Goal: Complete application form

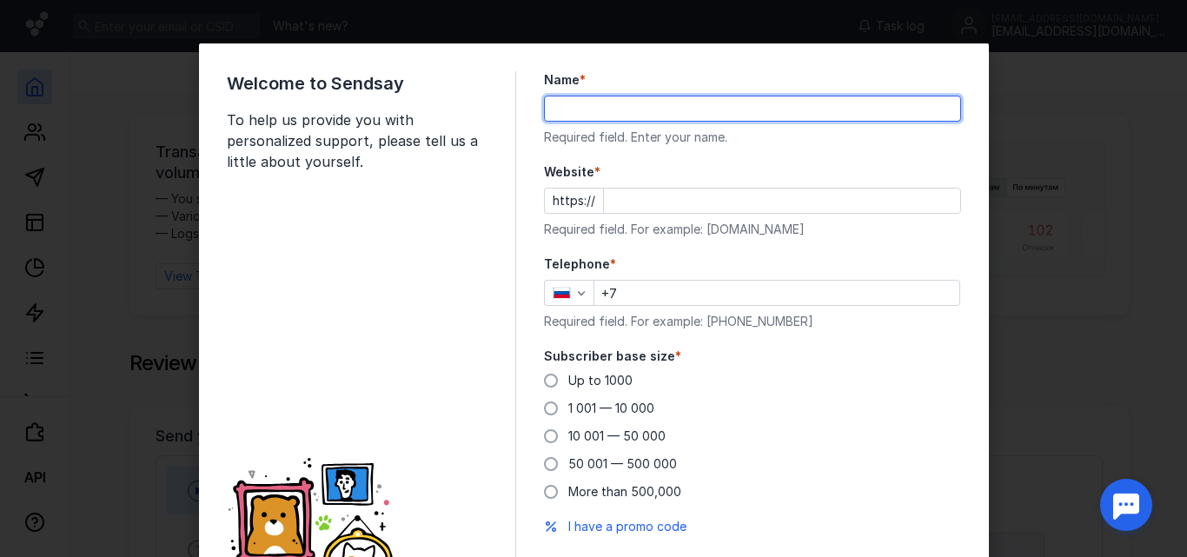
click at [612, 102] on input "Name *" at bounding box center [752, 108] width 415 height 24
type input "mahmoud"
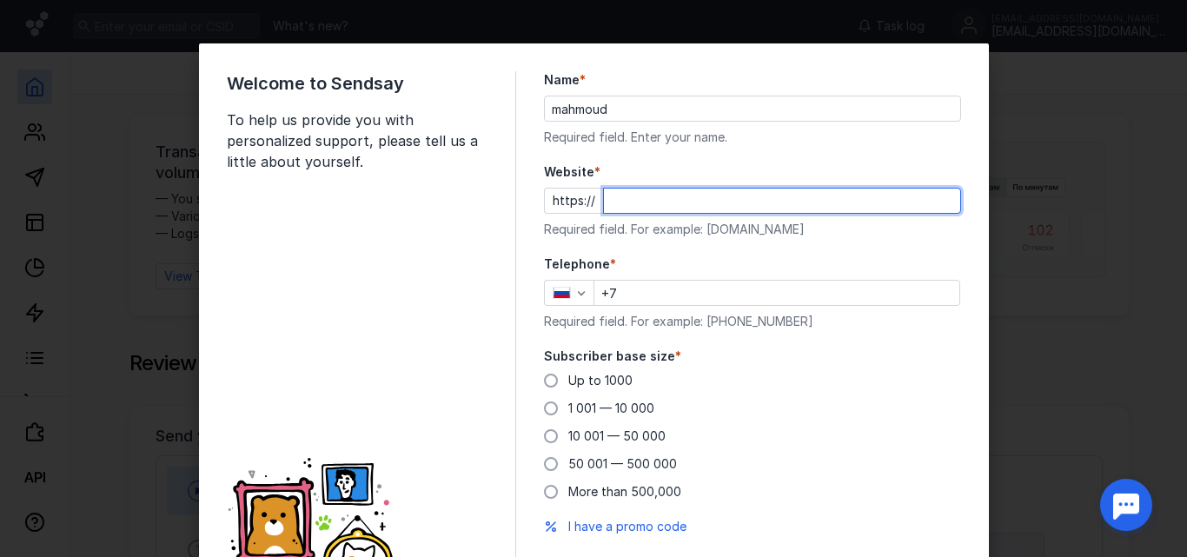
click at [653, 191] on input "Website *" at bounding box center [782, 201] width 356 height 24
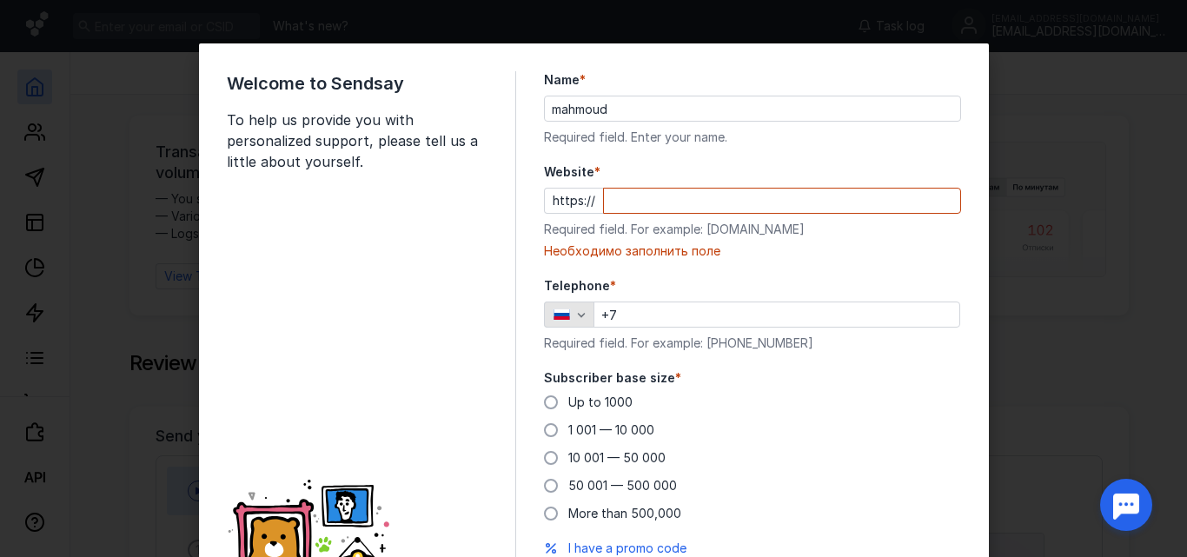
click at [554, 292] on div "Telephone * +7 Required field. For example: [PHONE_NUMBER]" at bounding box center [752, 314] width 417 height 75
click at [564, 313] on div "button" at bounding box center [561, 314] width 27 height 12
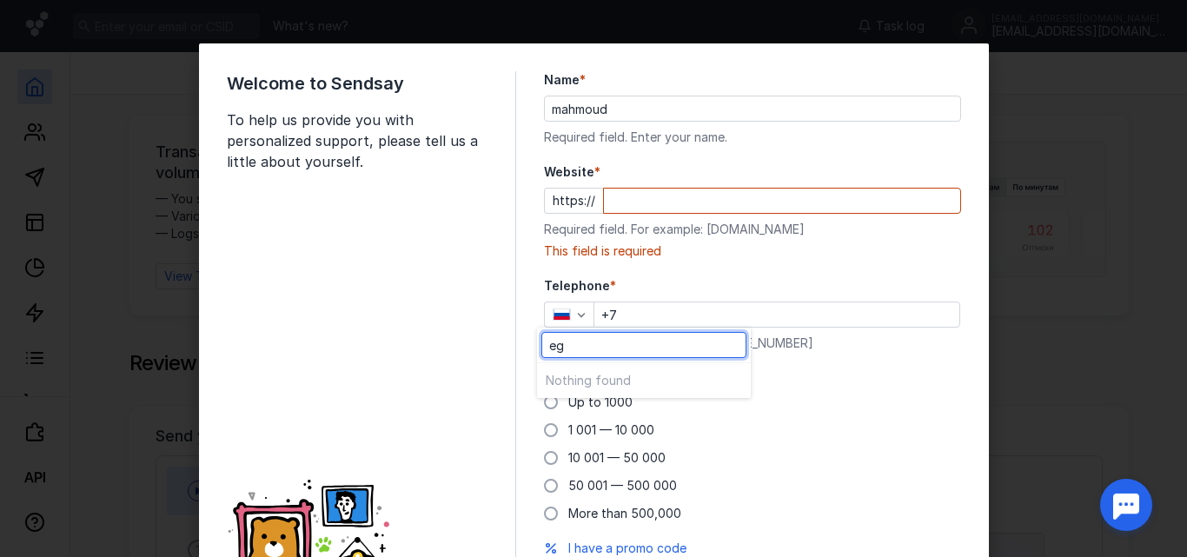
type input "e"
type input "E"
type input "+"
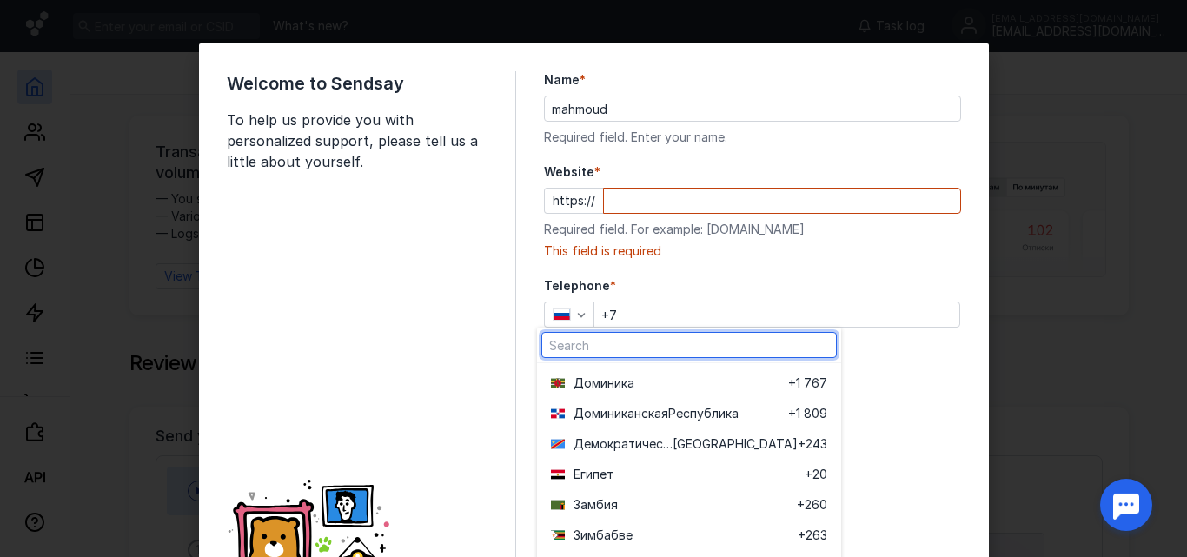
scroll to position [2174, 0]
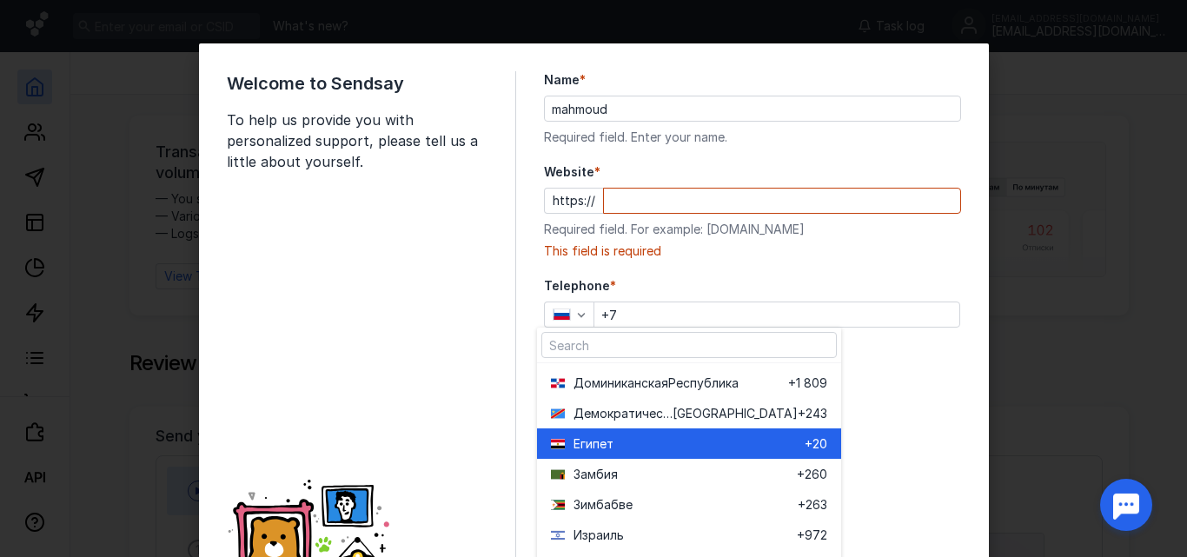
click at [811, 446] on span "+20" at bounding box center [816, 443] width 23 height 17
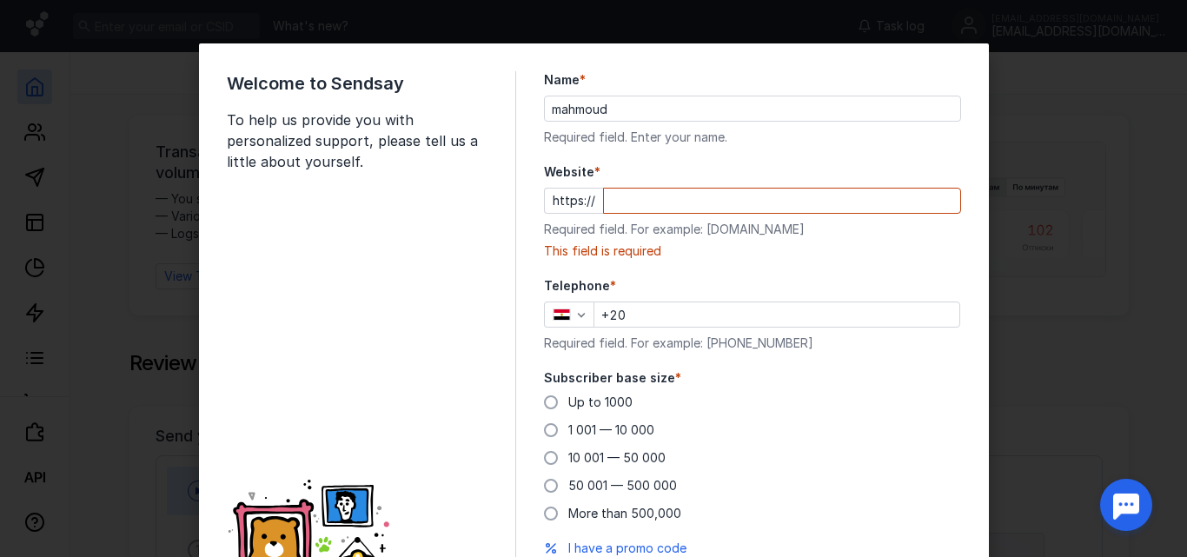
click at [750, 312] on input "+20" at bounding box center [776, 314] width 365 height 24
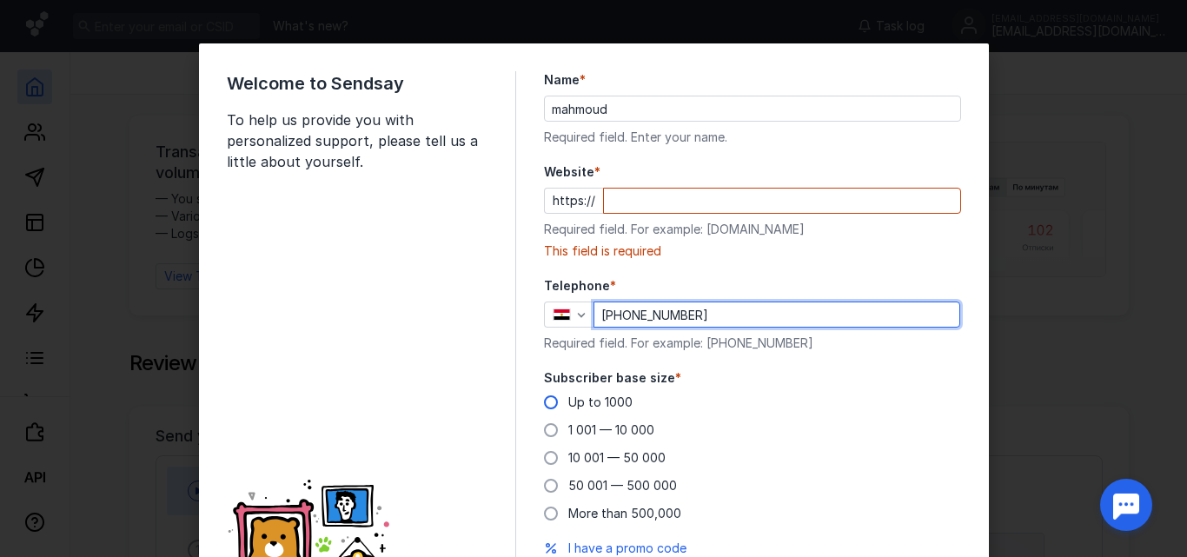
type input "[PHONE_NUMBER]"
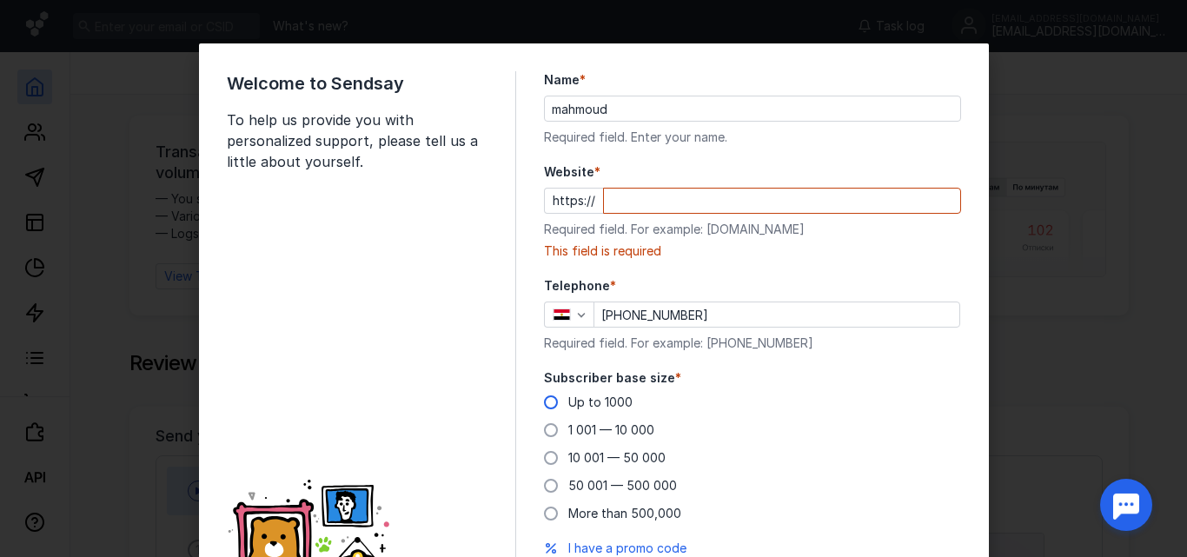
click at [544, 401] on span at bounding box center [551, 402] width 14 height 14
click at [0, 0] on input "Up to 1000" at bounding box center [0, 0] width 0 height 0
click at [834, 432] on div "Up to 1000 1 001 — 10 000 10 001 — 50 000 50 001 — 500 000 More than 500,000" at bounding box center [752, 458] width 417 height 129
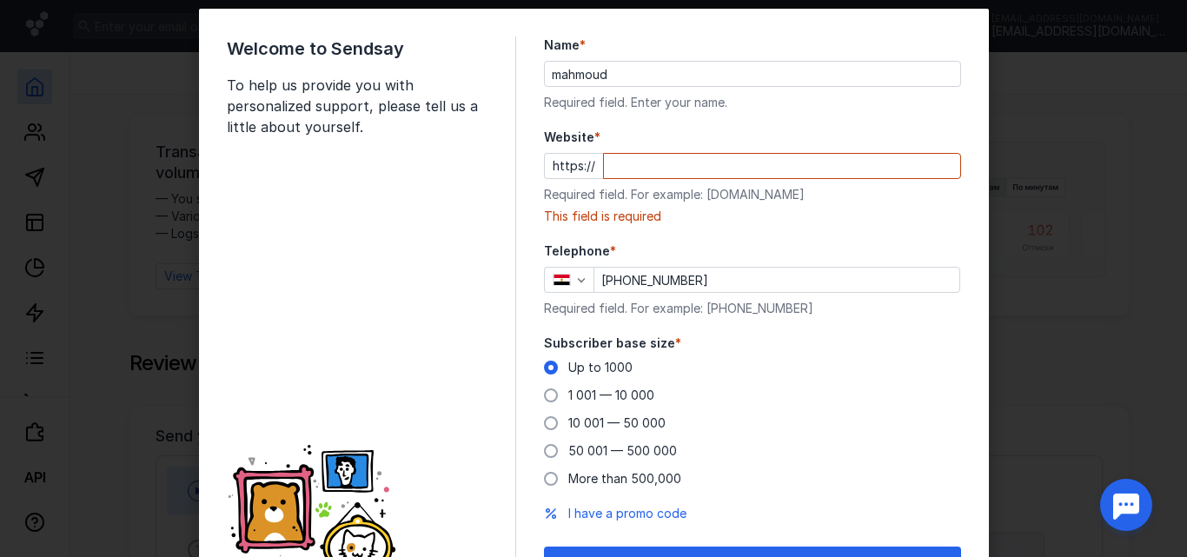
scroll to position [130, 0]
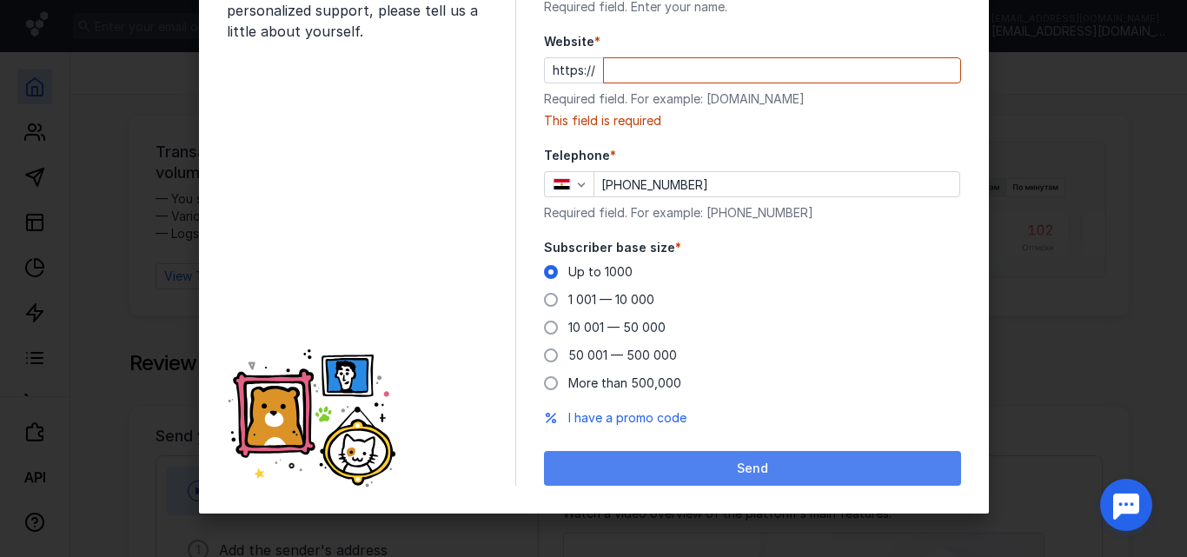
click at [765, 468] on div "Send" at bounding box center [753, 468] width 400 height 15
click at [740, 461] on font "Send" at bounding box center [752, 468] width 31 height 15
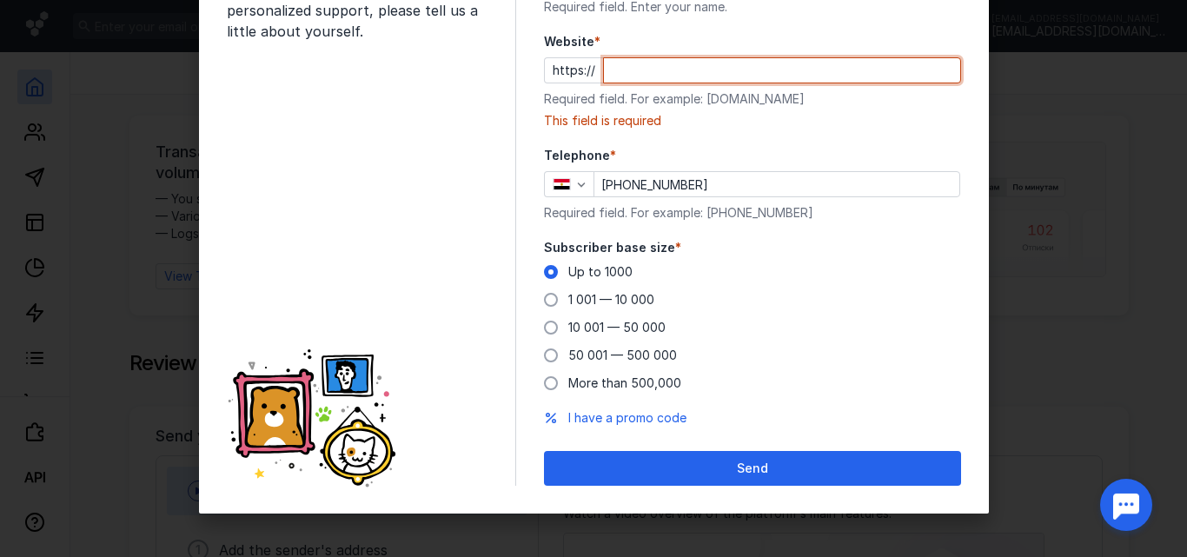
click at [648, 70] on input "Website *" at bounding box center [782, 70] width 356 height 24
paste input "[EMAIL_ADDRESS][DOMAIN_NAME]"
type input "[EMAIL_ADDRESS][DOMAIN_NAME]"
paste input "[DOMAIN_NAME][URL]"
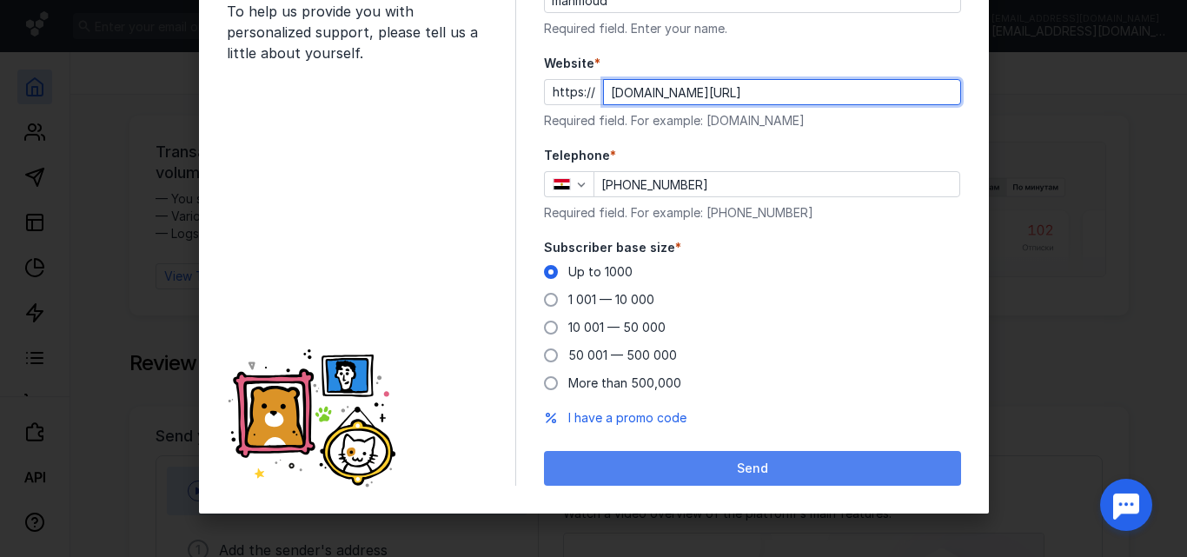
type input "[DOMAIN_NAME][URL]"
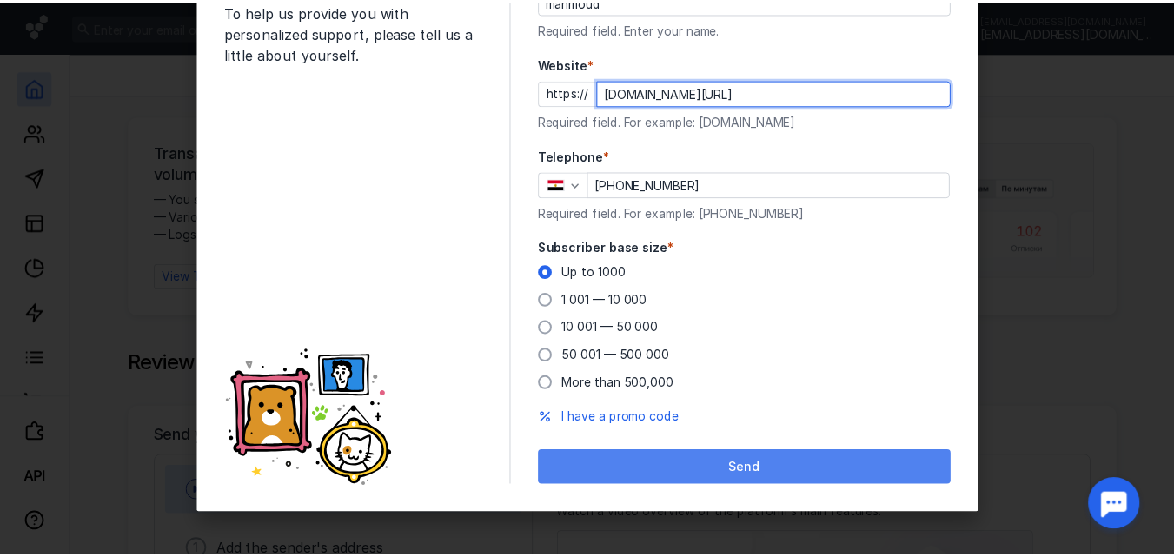
scroll to position [0, 0]
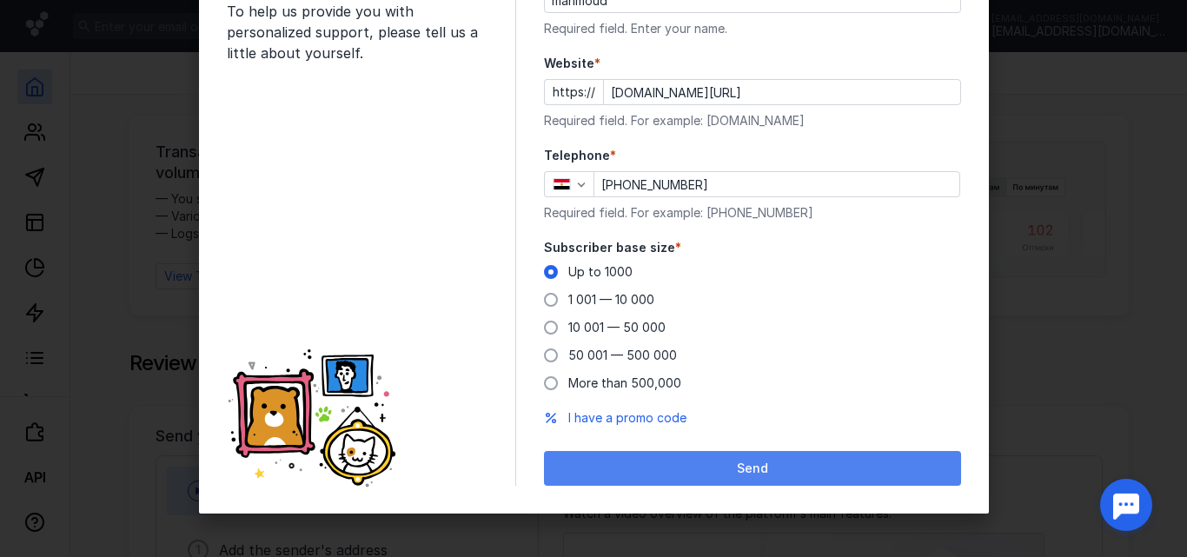
click at [730, 454] on div "Send" at bounding box center [752, 468] width 417 height 35
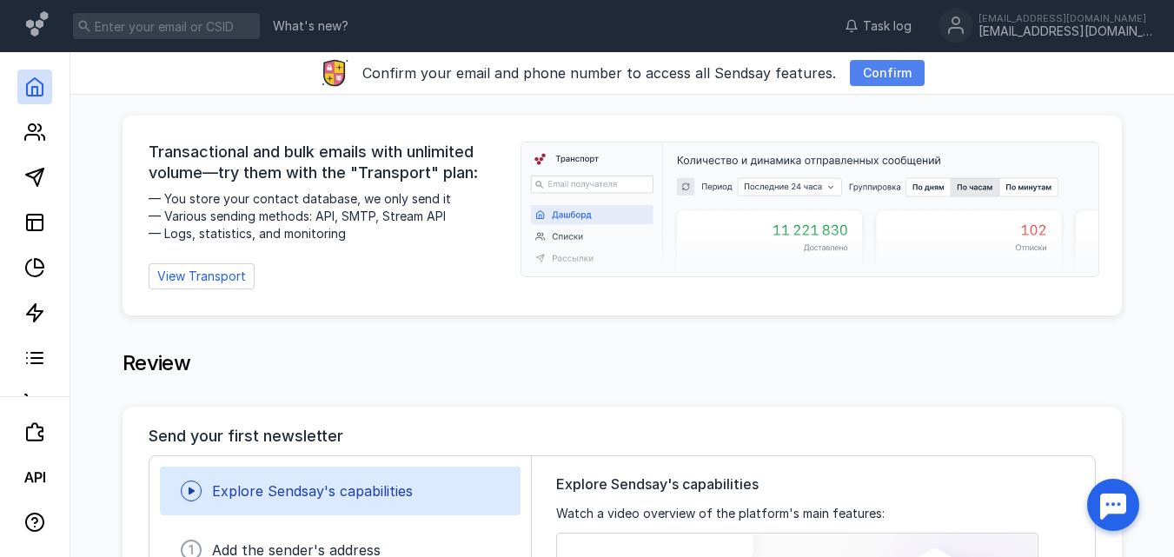
click at [889, 78] on font "Confirm" at bounding box center [887, 72] width 49 height 15
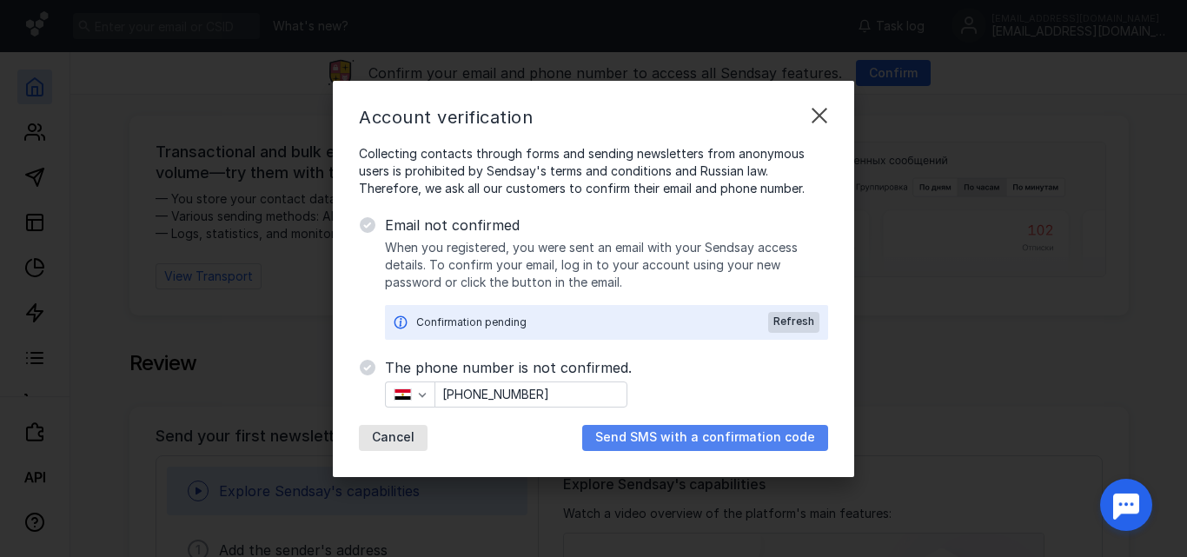
click at [712, 434] on font "Send SMS with a confirmation code" at bounding box center [705, 436] width 220 height 15
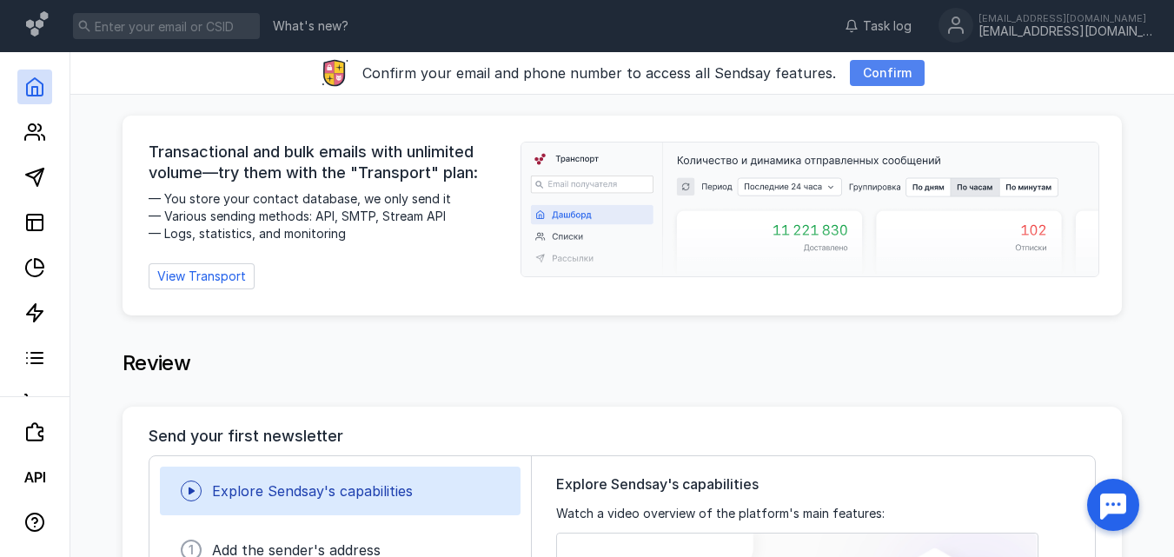
click at [886, 70] on font "Confirm" at bounding box center [887, 72] width 49 height 15
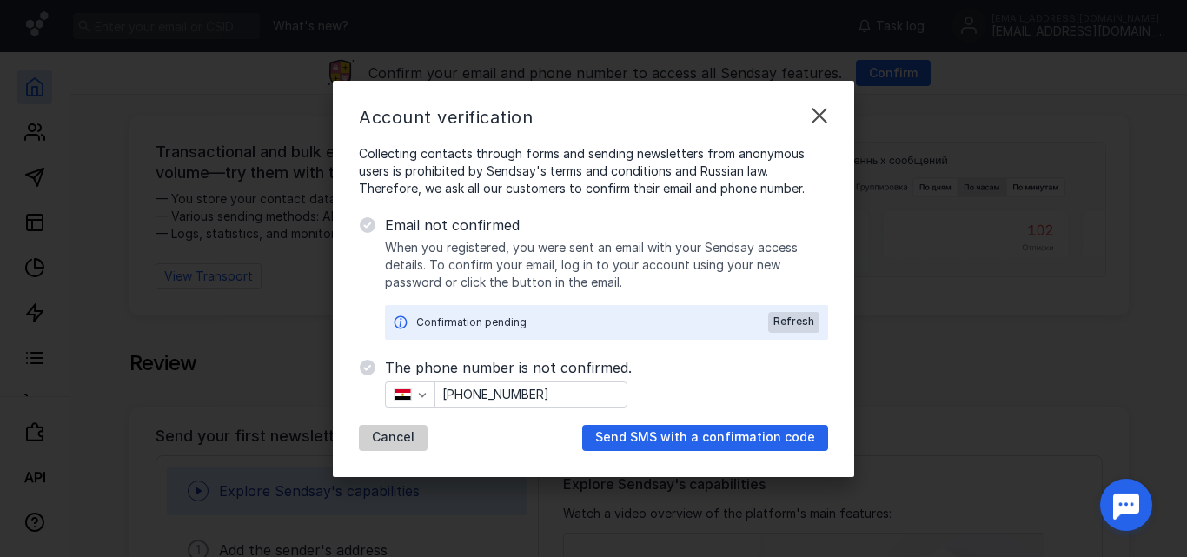
click at [388, 445] on div "Cancel" at bounding box center [393, 438] width 69 height 26
